Goal: Task Accomplishment & Management: Use online tool/utility

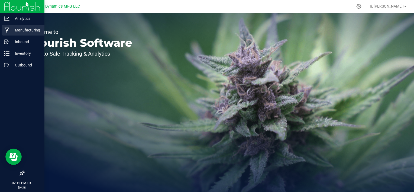
click at [18, 26] on div "Manufacturing" at bounding box center [23, 30] width 43 height 11
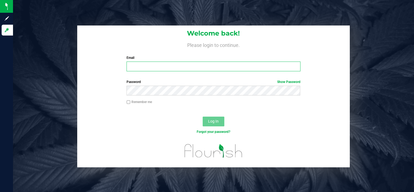
type input "william@thestarbase.com"
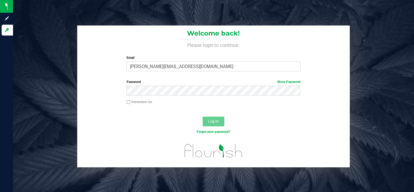
click at [207, 123] on button "Log In" at bounding box center [214, 122] width 22 height 10
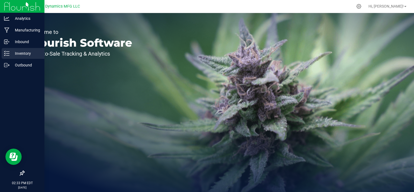
click at [28, 52] on p "Inventory" at bounding box center [25, 53] width 33 height 7
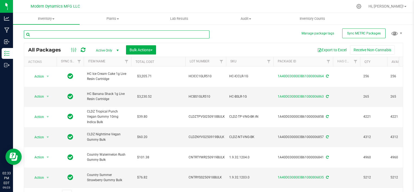
click at [105, 37] on input "text" at bounding box center [117, 34] width 186 height 8
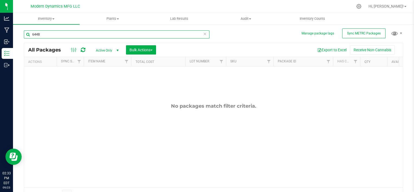
type input "6448"
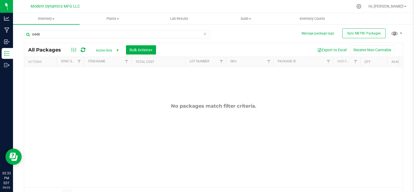
click at [118, 51] on span "select" at bounding box center [118, 50] width 4 height 4
click at [101, 81] on li "All" at bounding box center [105, 83] width 29 height 8
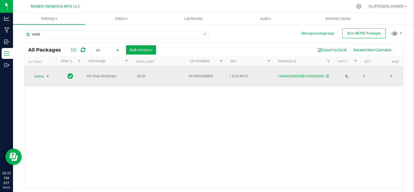
click at [48, 74] on span "select" at bounding box center [48, 76] width 4 height 4
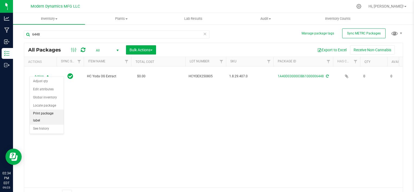
click at [50, 112] on li "Print package label" at bounding box center [47, 117] width 34 height 15
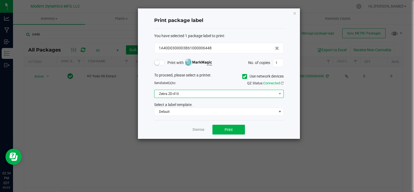
click at [175, 95] on span "Zebra ZD-410" at bounding box center [216, 94] width 122 height 8
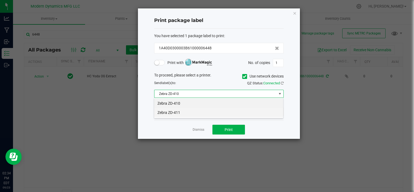
click at [188, 113] on li "Zebra ZD-411" at bounding box center [218, 112] width 129 height 9
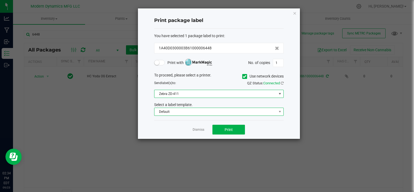
click at [189, 113] on span "Default" at bounding box center [216, 112] width 122 height 8
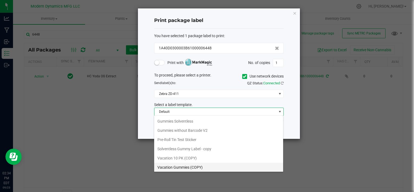
scroll to position [19, 0]
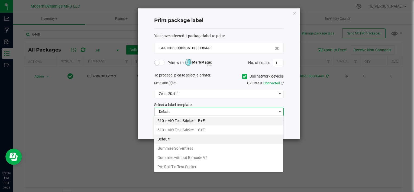
click at [197, 123] on li "510 + AIO Test Sticker – B+E" at bounding box center [218, 120] width 129 height 9
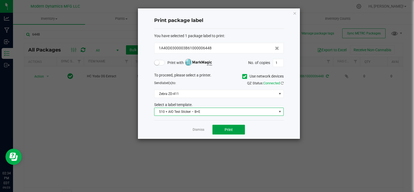
click at [222, 129] on button "Print" at bounding box center [229, 130] width 33 height 10
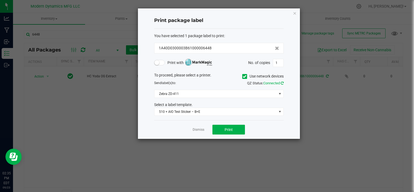
click at [282, 82] on icon at bounding box center [282, 83] width 3 height 4
click at [235, 128] on button "Print" at bounding box center [229, 130] width 33 height 10
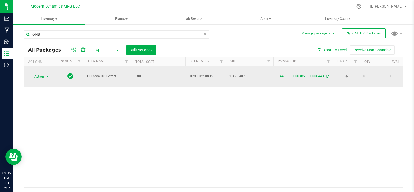
click at [47, 74] on span "select" at bounding box center [48, 76] width 4 height 4
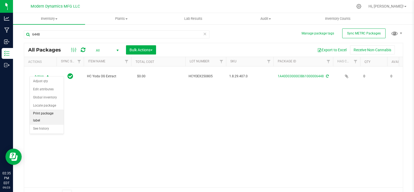
click at [55, 113] on li "Print package label" at bounding box center [47, 117] width 34 height 15
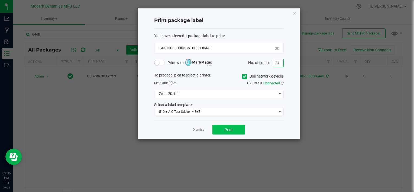
type input "24"
click at [240, 130] on button "Print" at bounding box center [229, 130] width 33 height 10
